Goal: Task Accomplishment & Management: Manage account settings

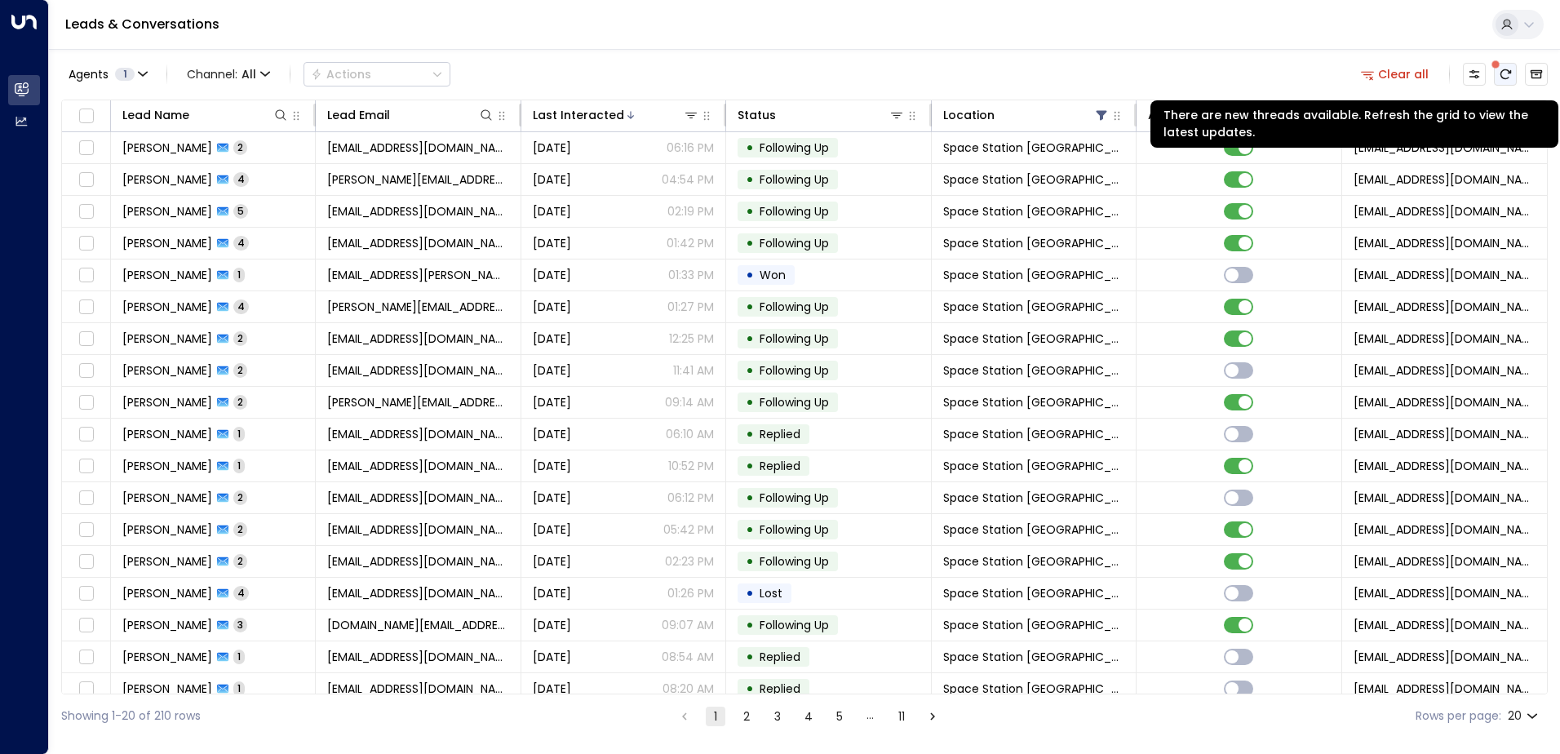
click at [1512, 81] on button "There are new threads available. Refresh the grid to view the latest updates." at bounding box center [1505, 74] width 23 height 23
click at [1501, 73] on icon "There are new threads available. Refresh the grid to view the latest updates." at bounding box center [1506, 74] width 11 height 10
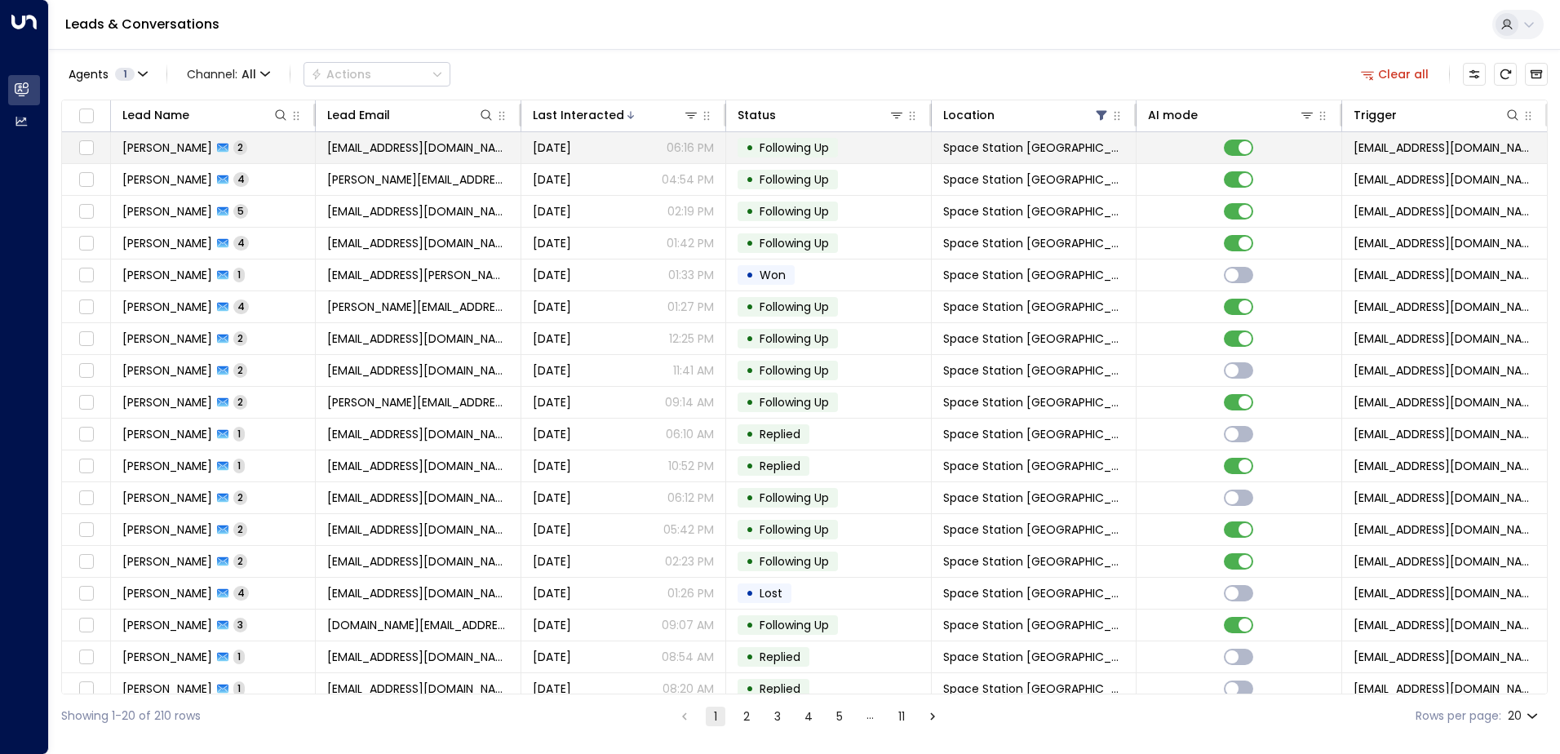
click at [184, 147] on span "[PERSON_NAME]" at bounding box center [167, 148] width 90 height 16
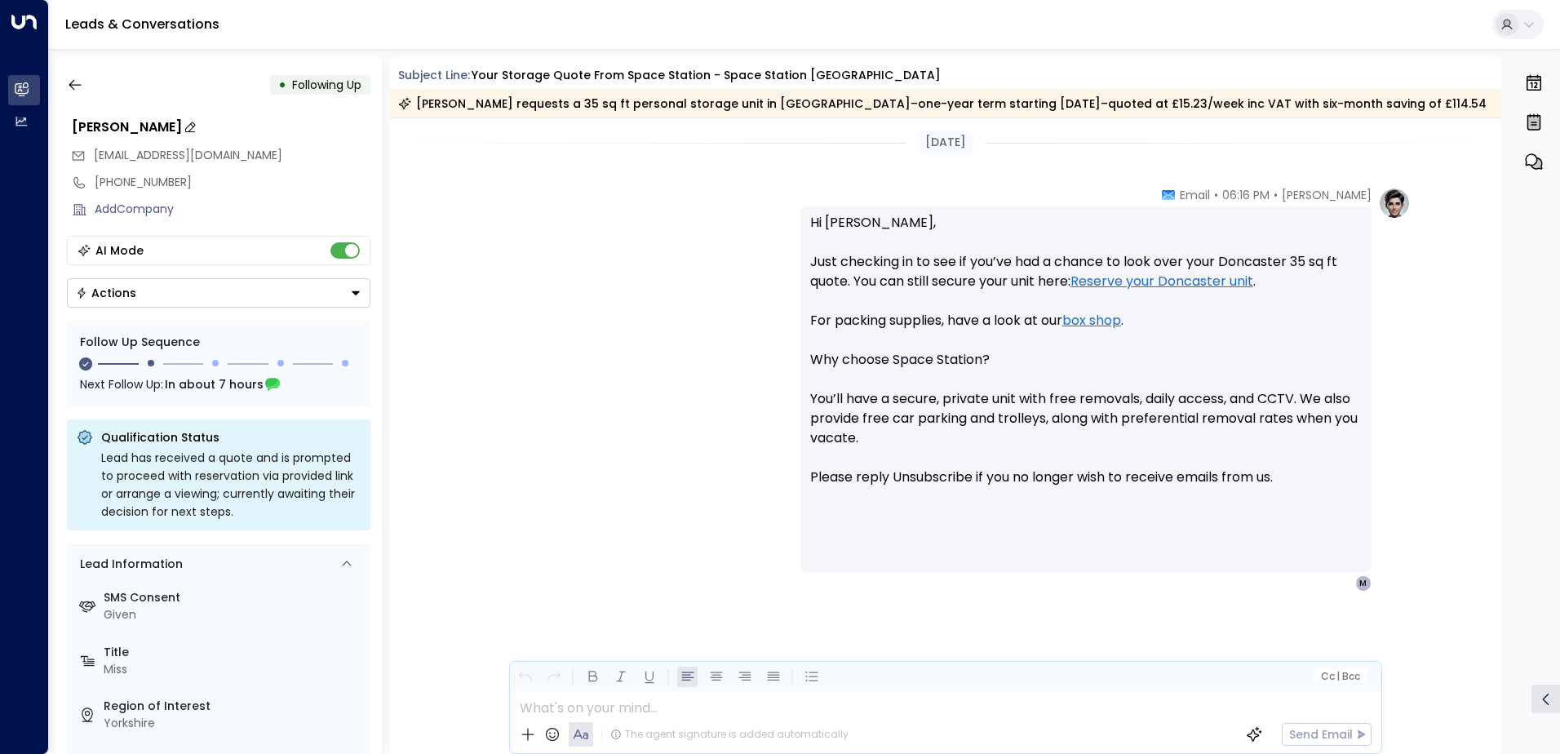
scroll to position [1255, 0]
click at [70, 87] on icon "button" at bounding box center [75, 85] width 16 height 16
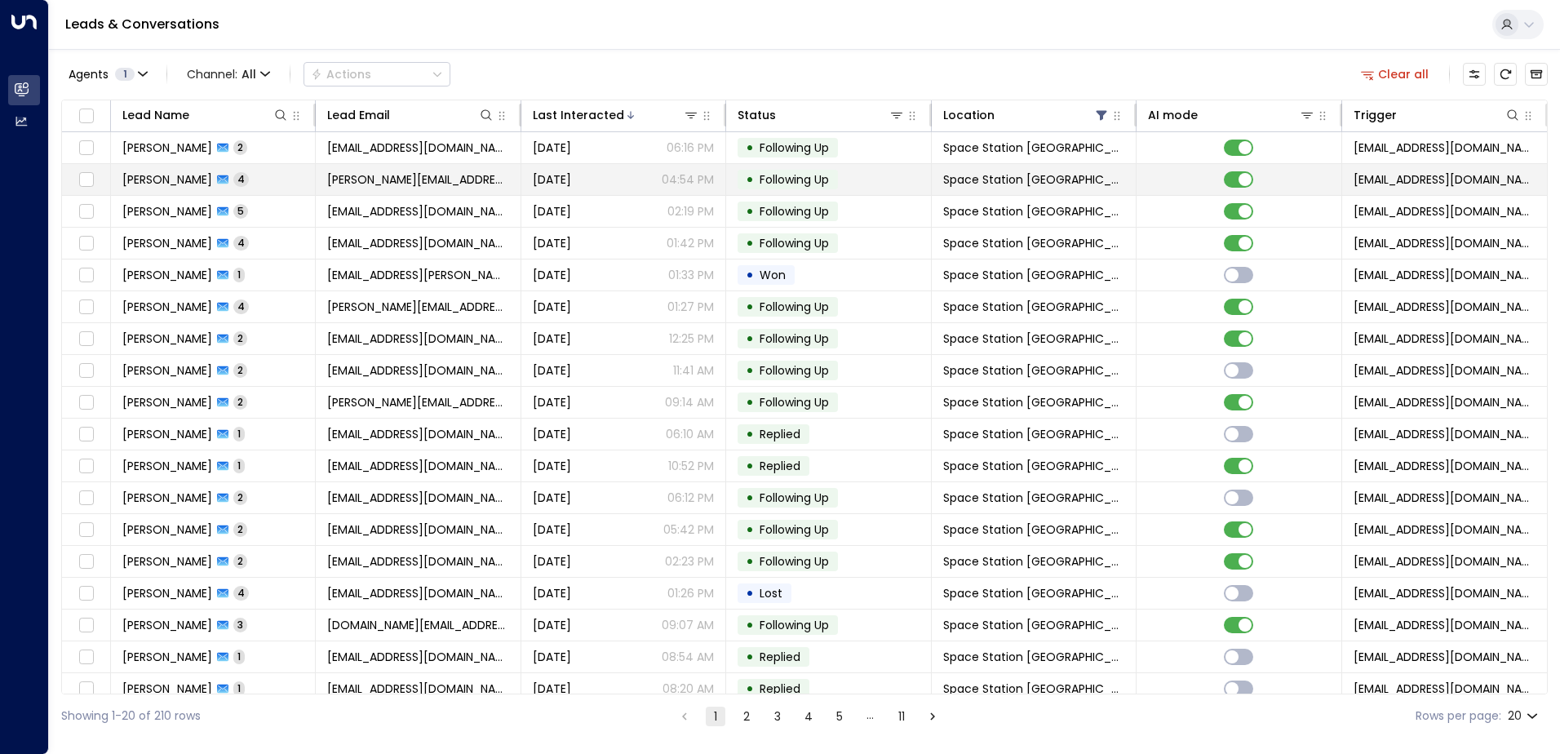
click at [189, 180] on span "[PERSON_NAME]" at bounding box center [167, 179] width 90 height 16
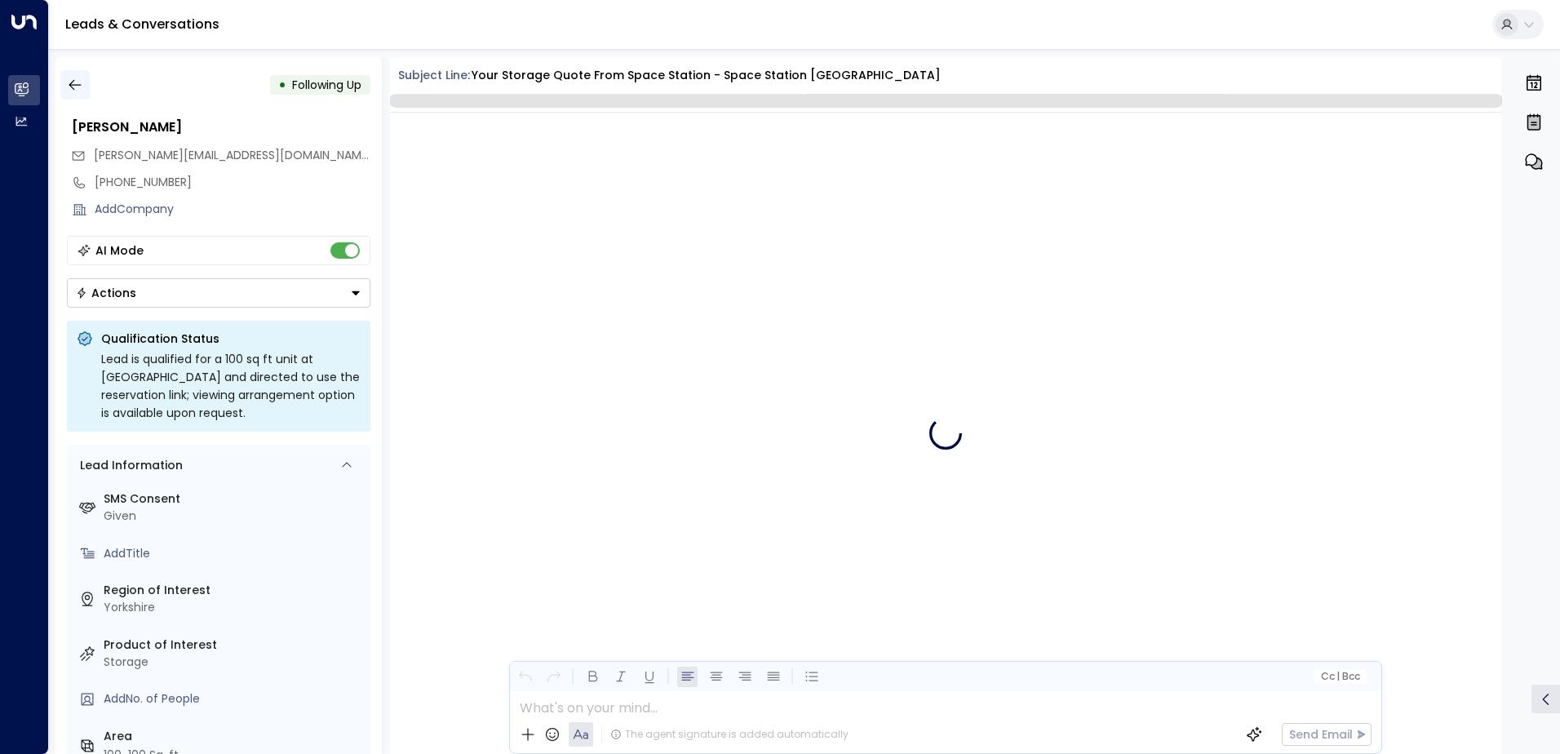
scroll to position [3218, 0]
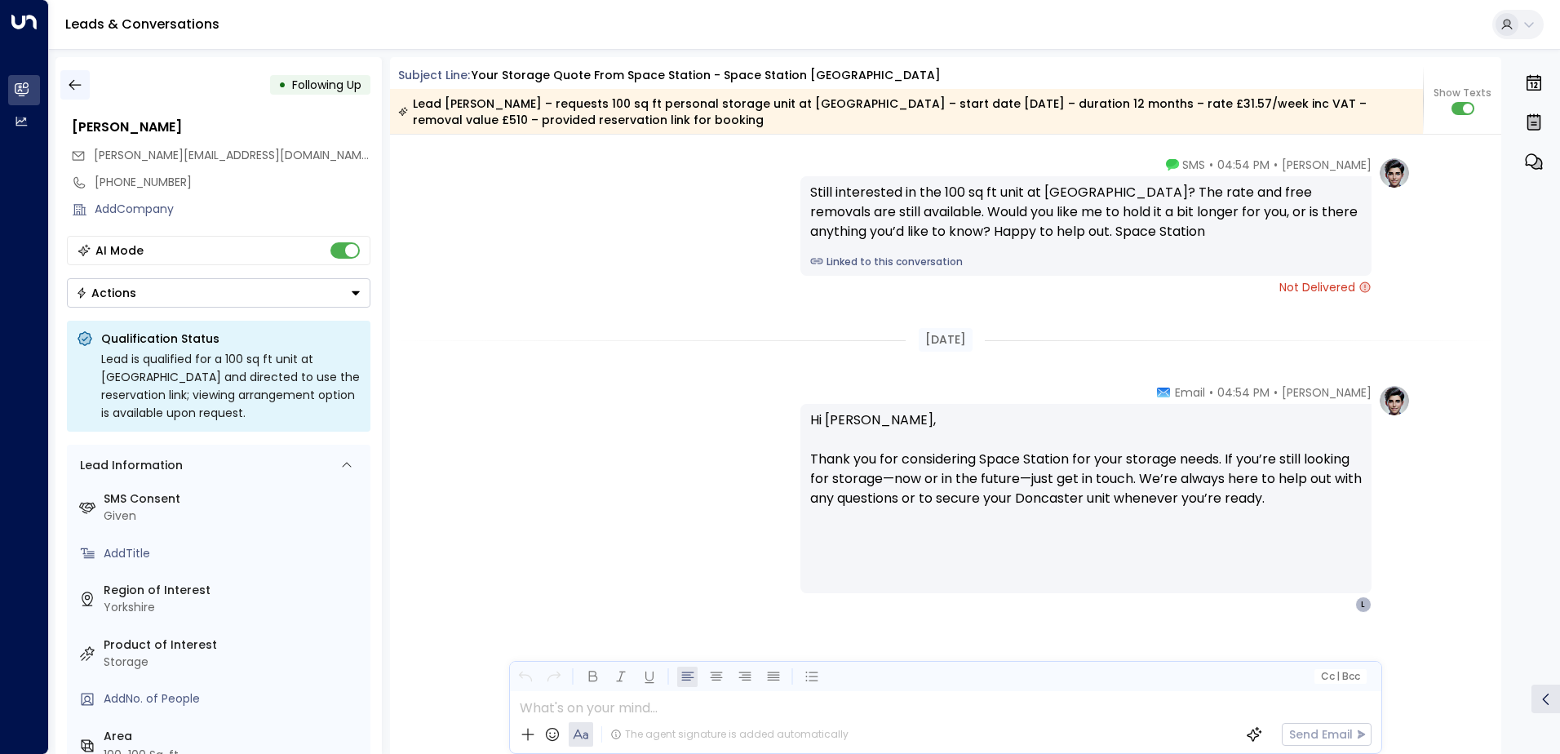
click at [82, 82] on icon "button" at bounding box center [75, 85] width 16 height 16
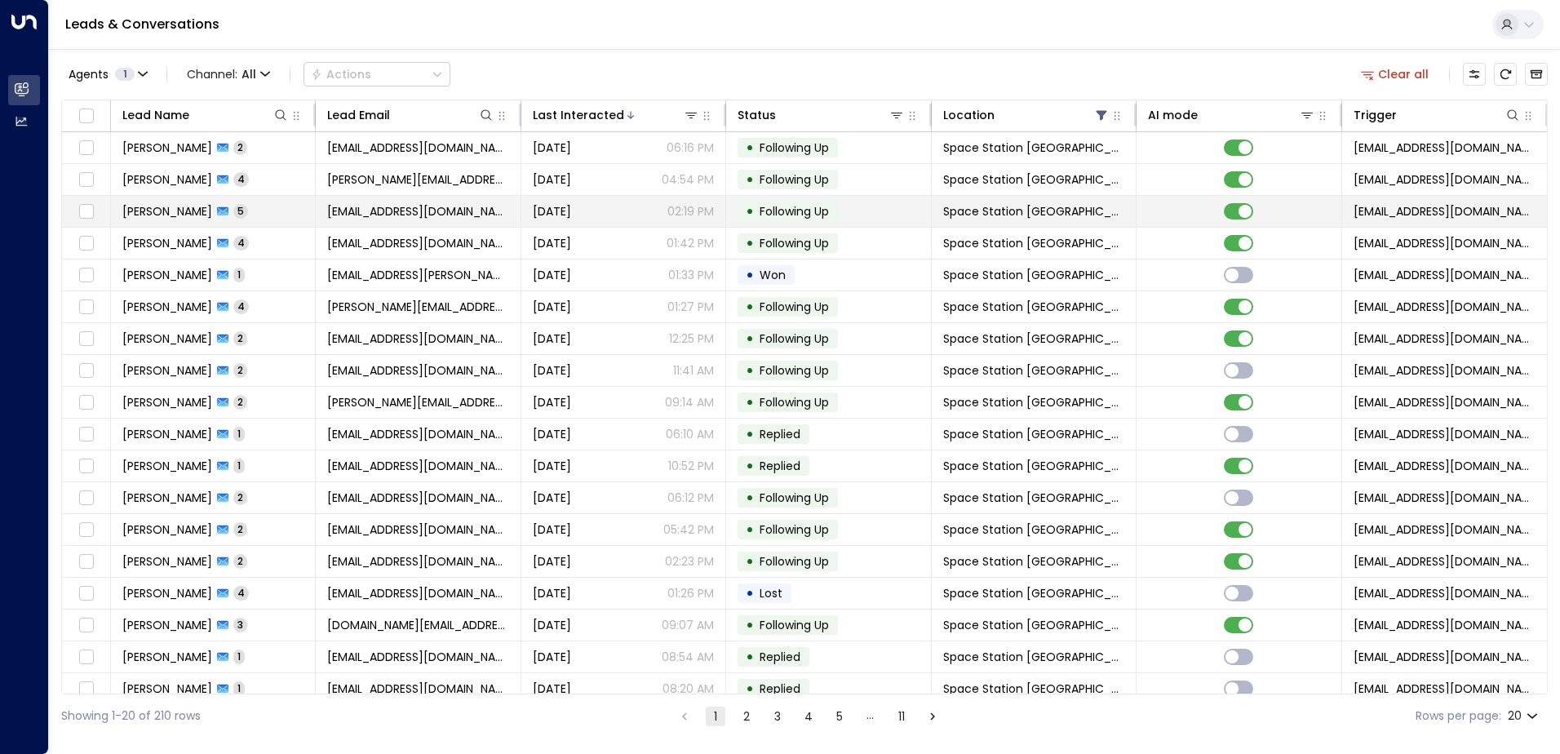
click at [217, 219] on div "[PERSON_NAME] 5" at bounding box center [185, 211] width 126 height 16
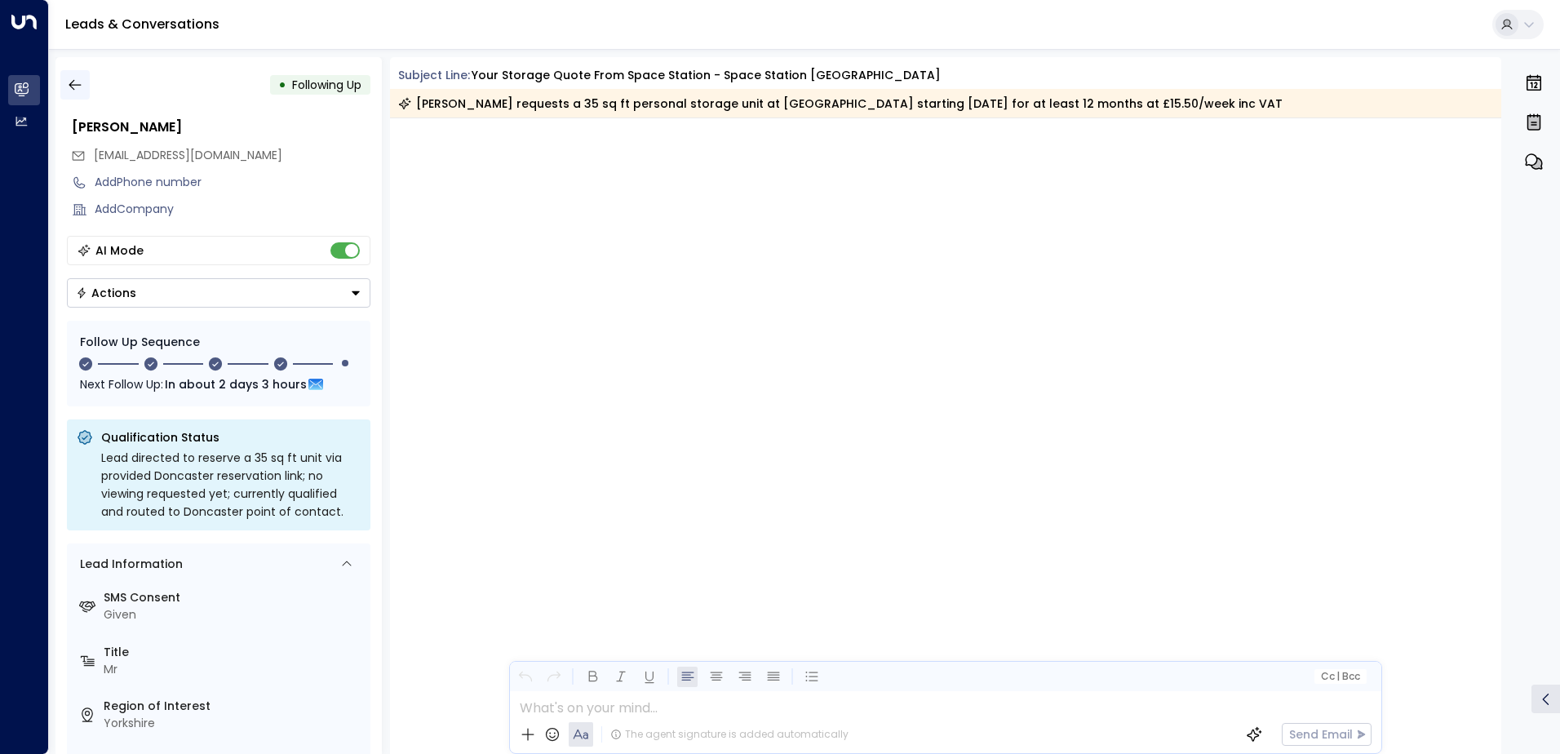
scroll to position [2781, 0]
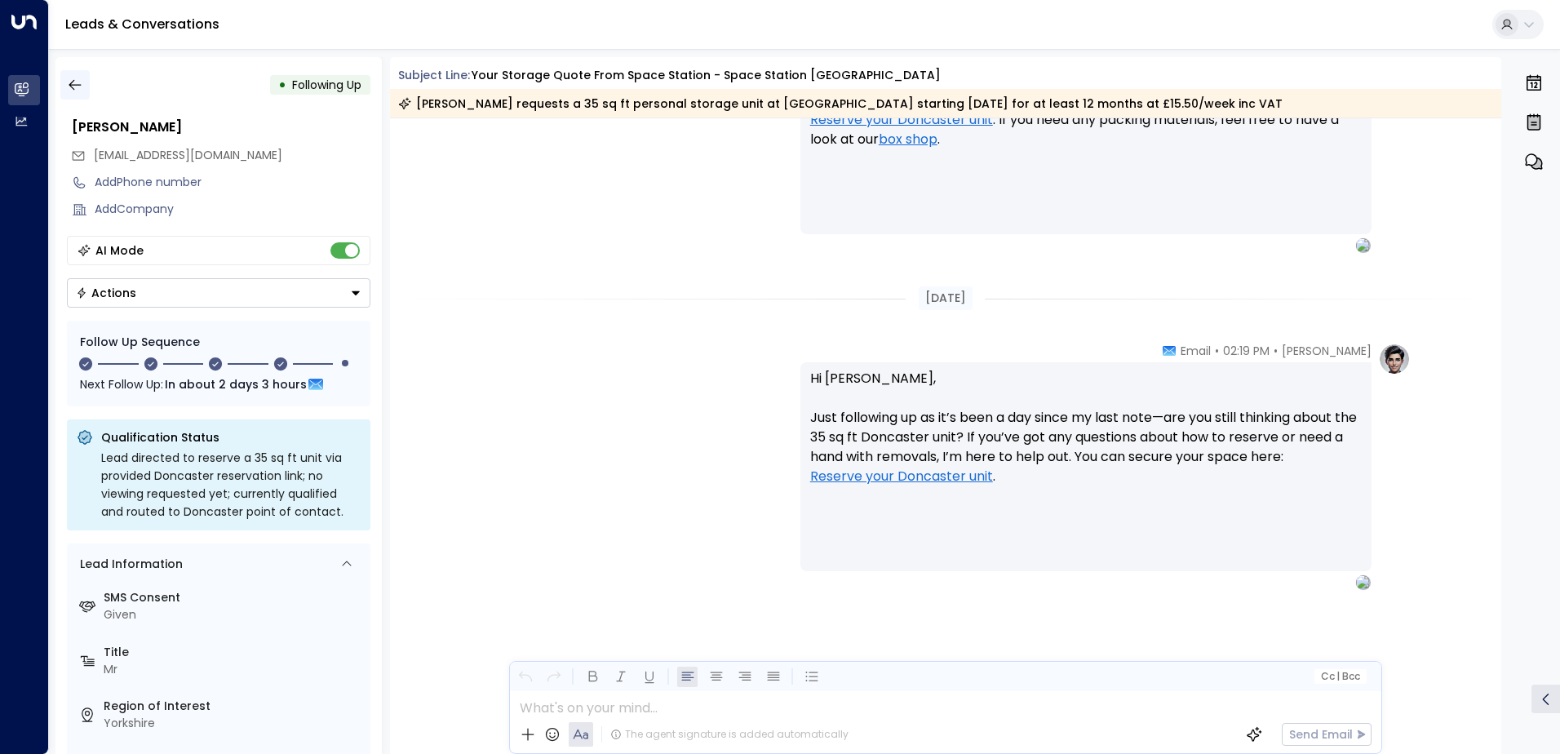
click at [71, 86] on icon "button" at bounding box center [75, 85] width 12 height 11
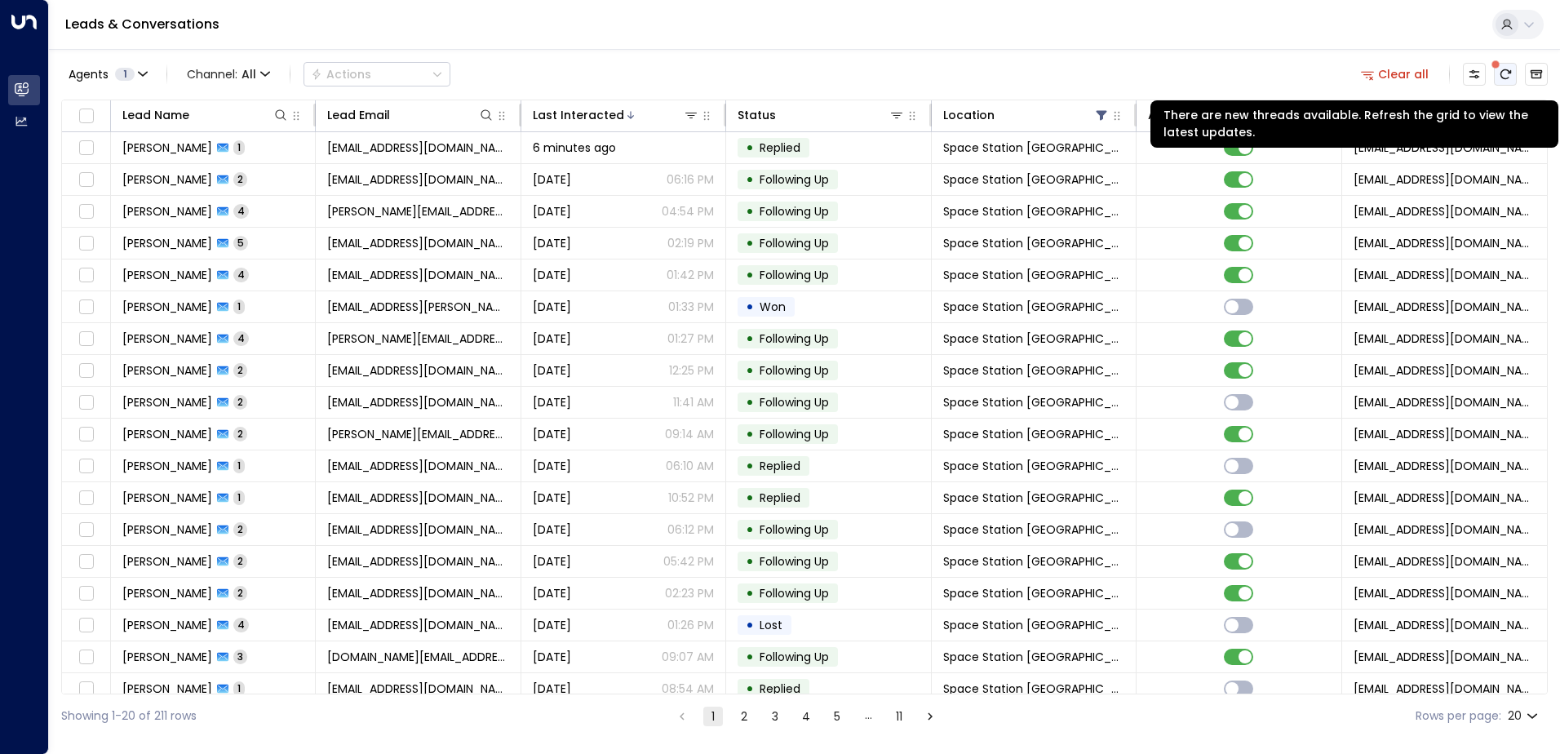
click at [1501, 75] on icon "There are new threads available. Refresh the grid to view the latest updates." at bounding box center [1506, 74] width 11 height 10
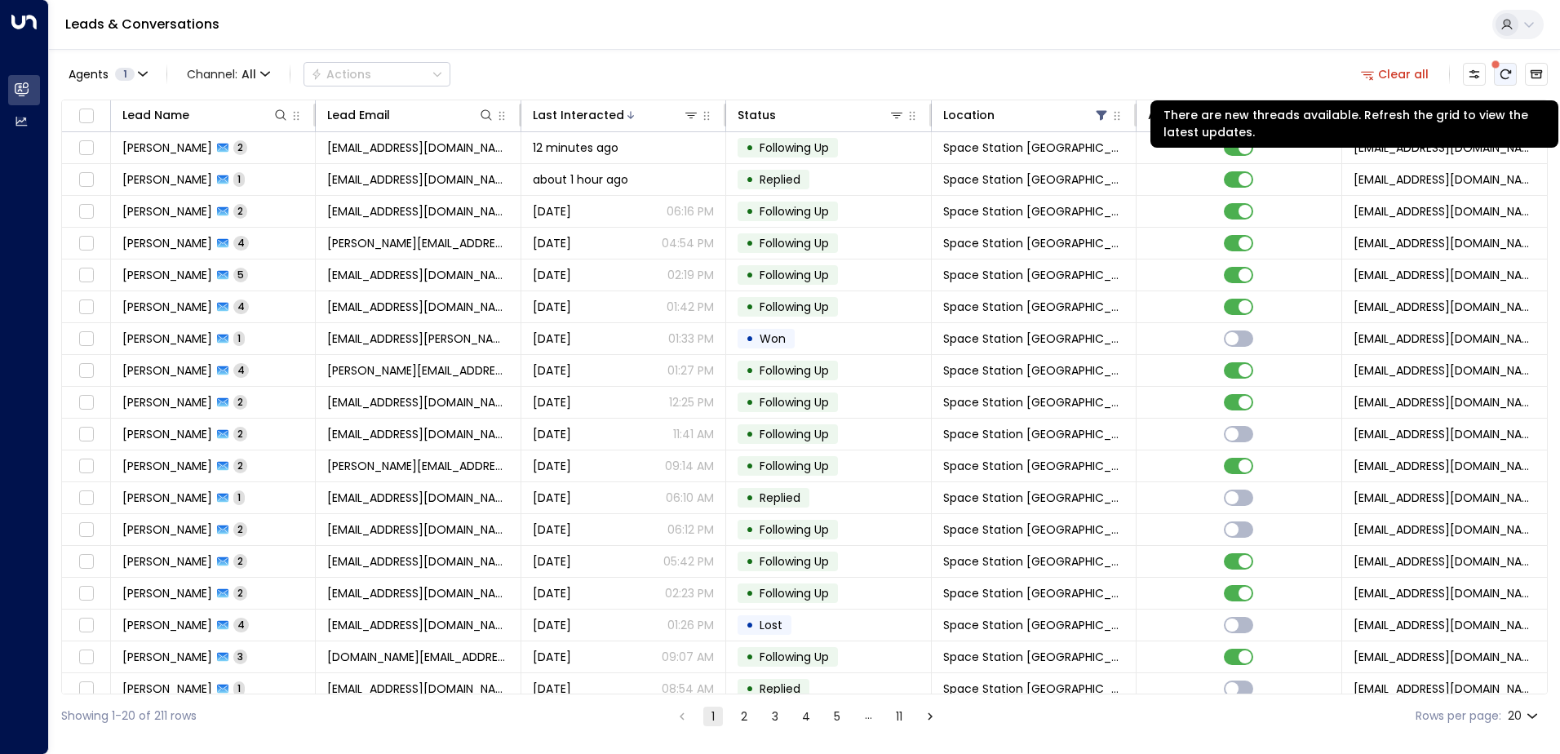
click at [1511, 67] on button "There are new threads available. Refresh the grid to view the latest updates." at bounding box center [1505, 74] width 23 height 23
click at [1497, 77] on button "There are new threads available. Refresh the grid to view the latest updates." at bounding box center [1505, 74] width 23 height 23
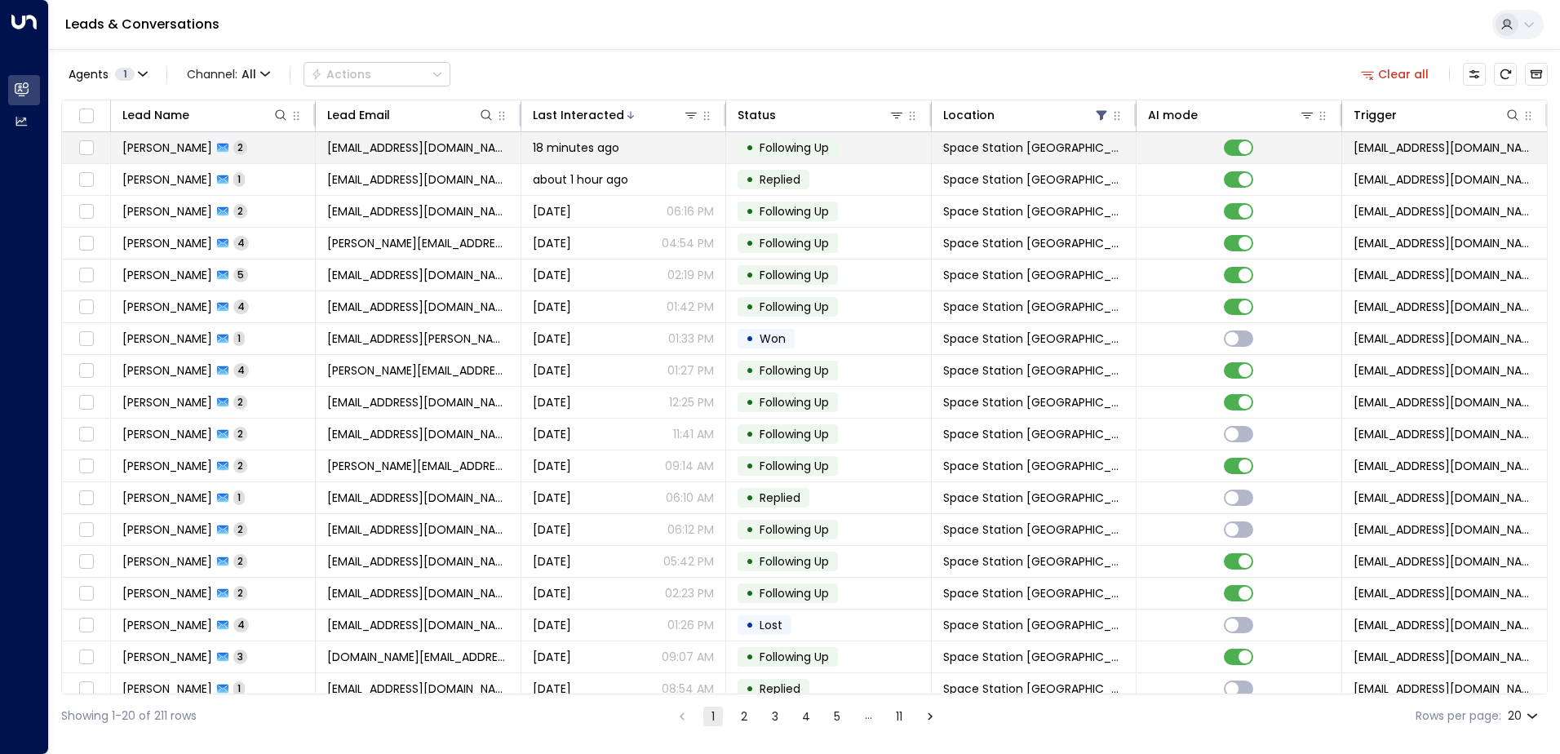
click at [257, 150] on td "Mark Fear 2" at bounding box center [213, 147] width 205 height 31
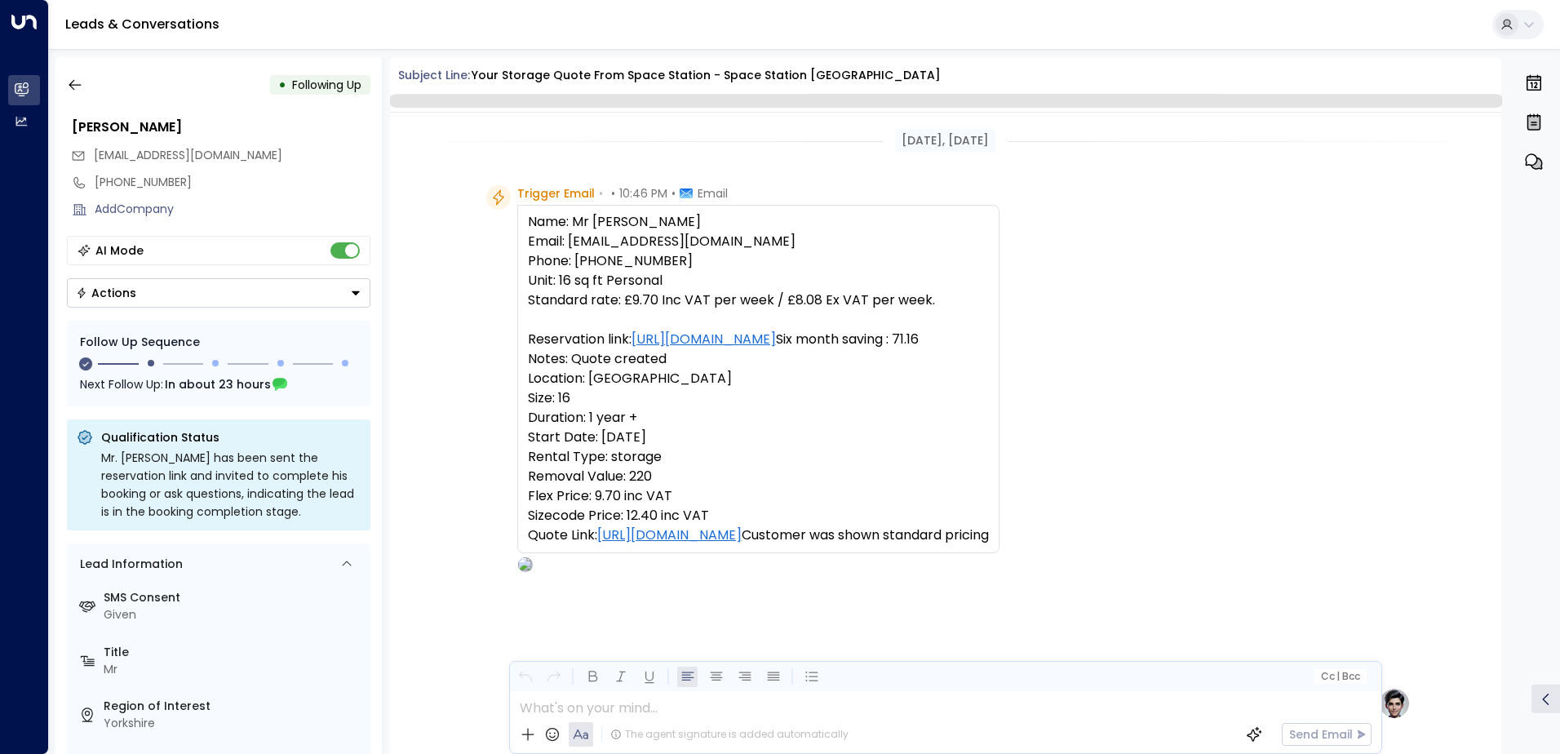
scroll to position [1249, 0]
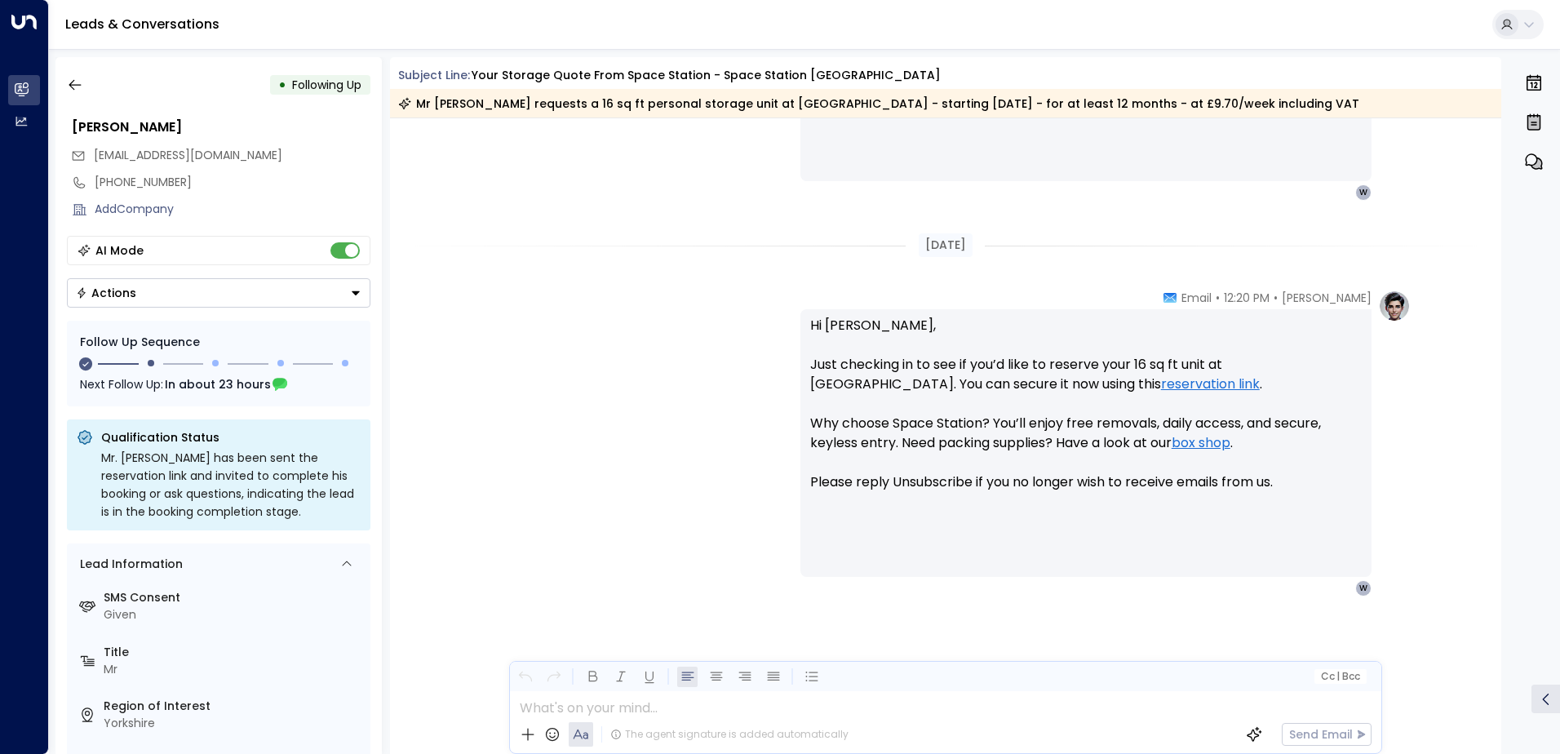
click at [99, 86] on div "• Following Up" at bounding box center [219, 84] width 304 height 29
click at [79, 80] on icon "button" at bounding box center [75, 85] width 16 height 16
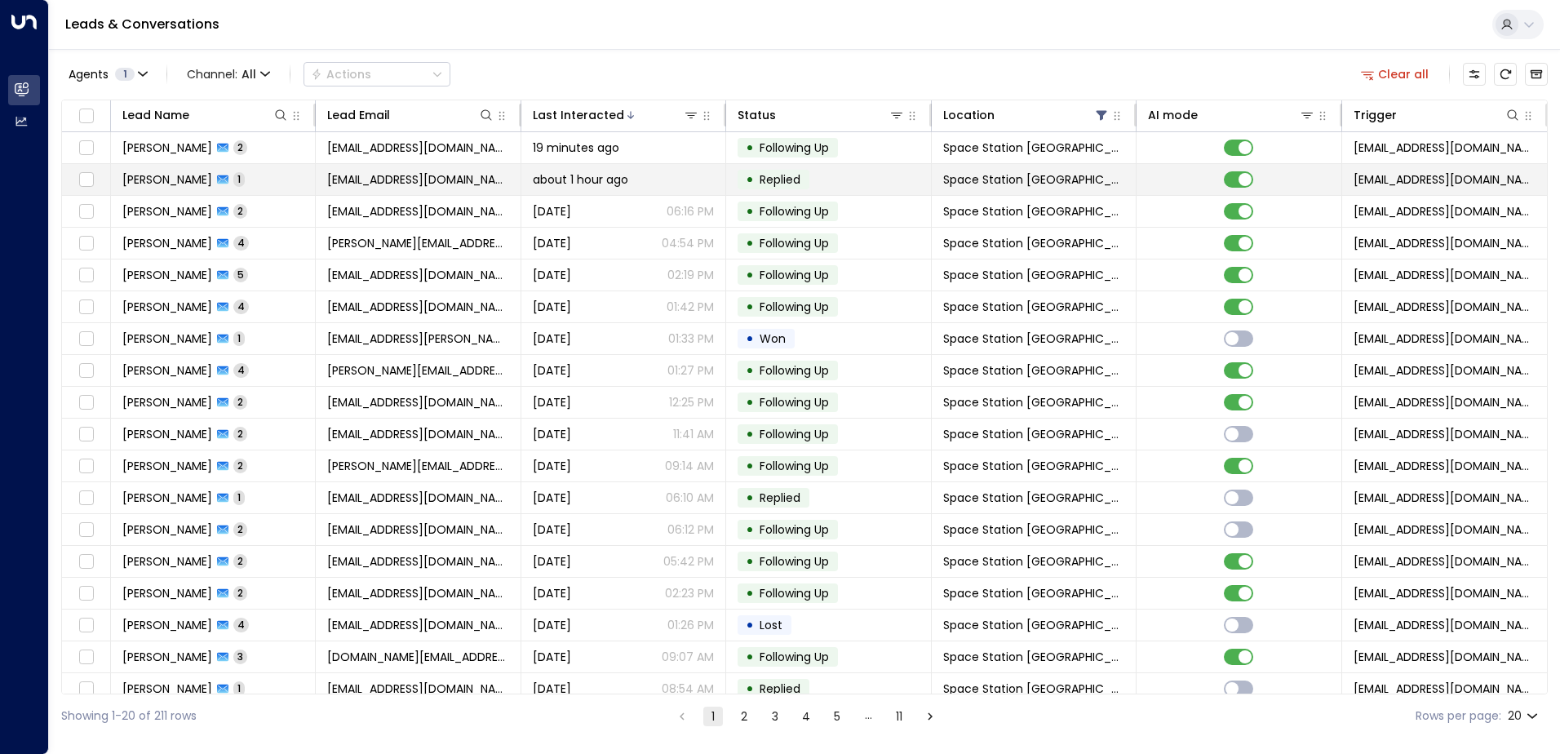
click at [217, 180] on icon at bounding box center [222, 179] width 11 height 9
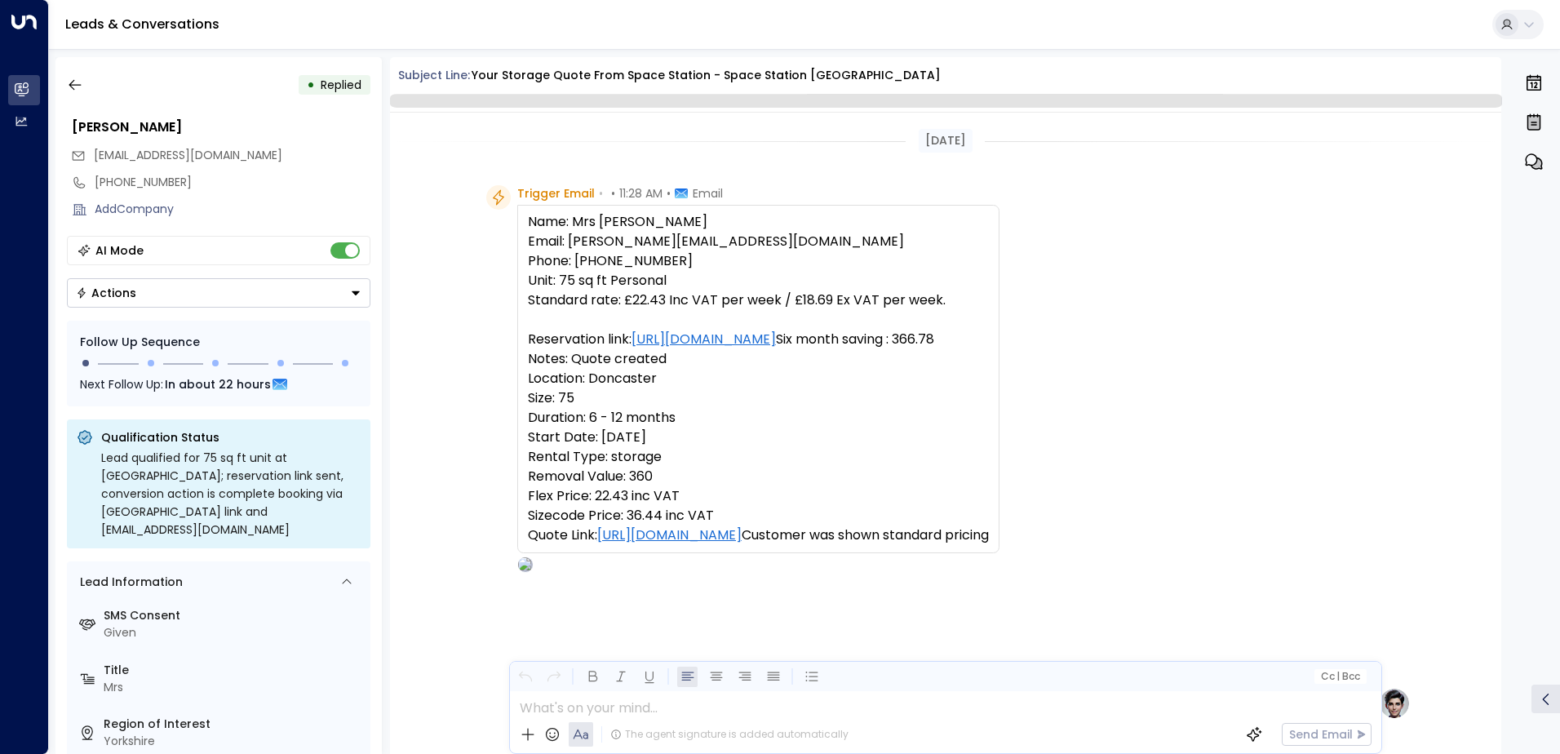
scroll to position [677, 0]
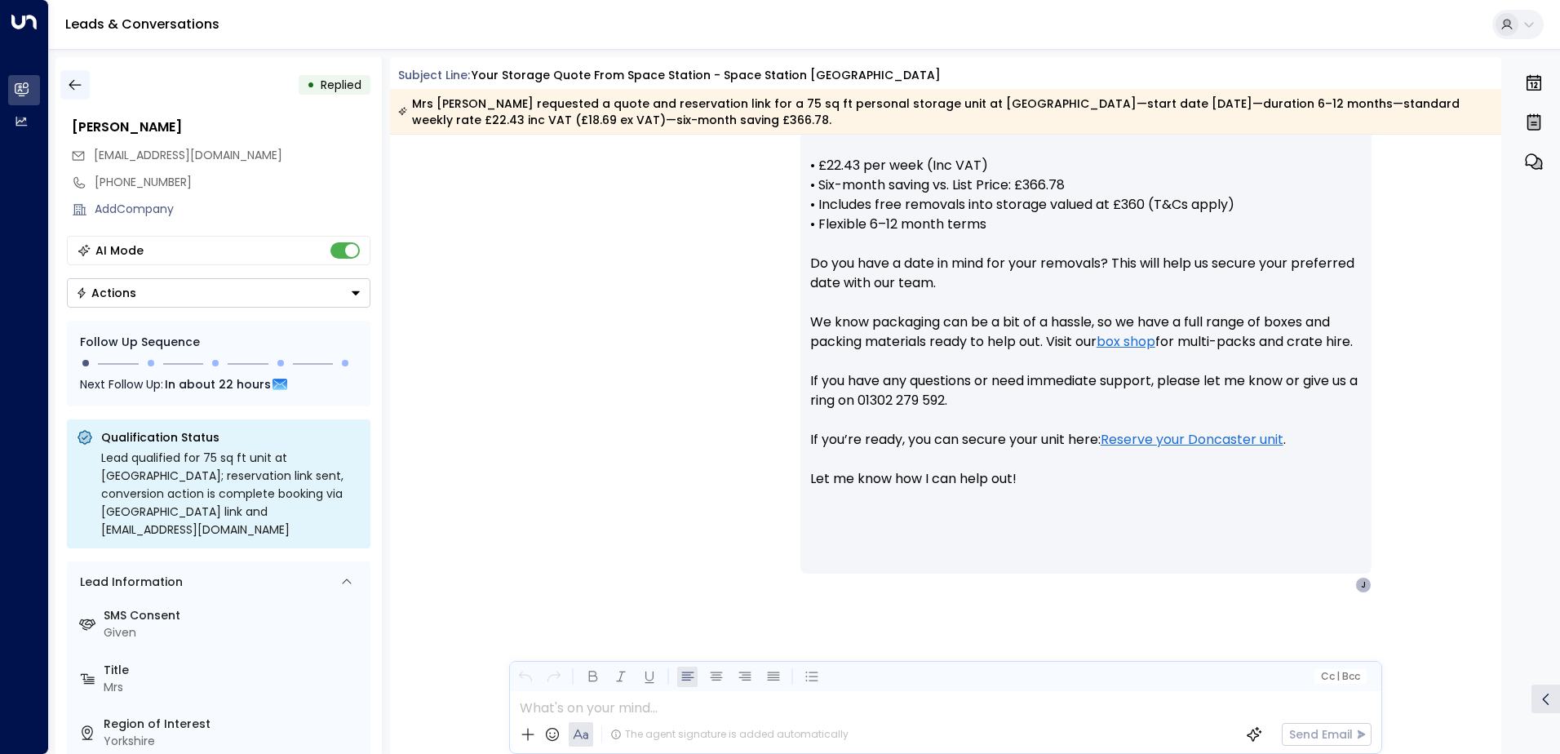
click at [75, 82] on icon "button" at bounding box center [75, 85] width 16 height 16
